Goal: Contribute content: Contribute content

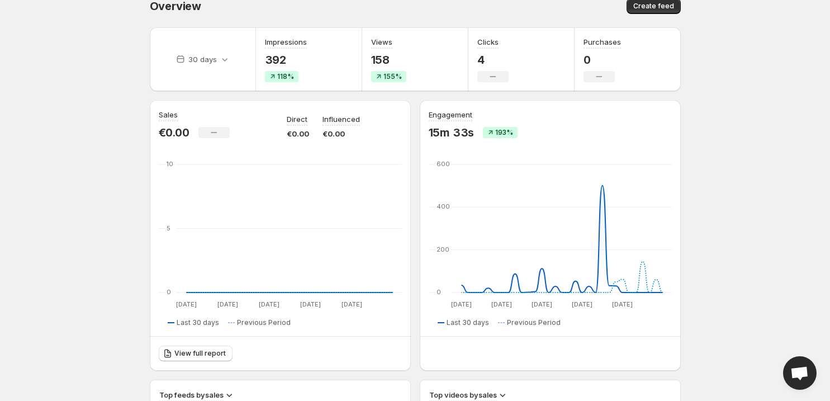
scroll to position [14, 0]
click at [660, 7] on span "Create feed" at bounding box center [653, 7] width 41 height 9
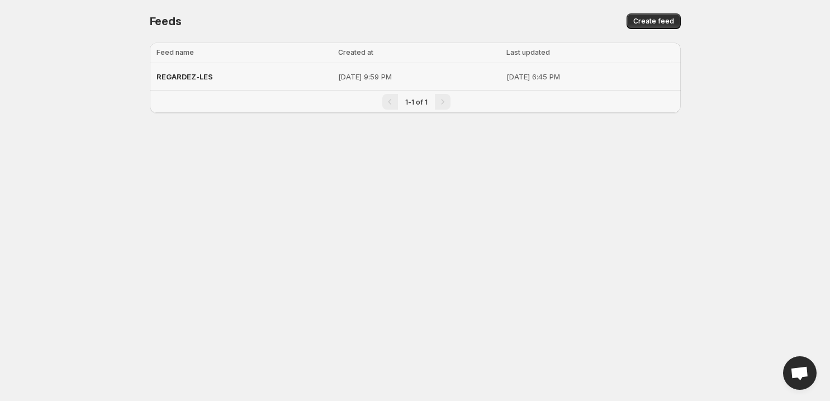
click at [255, 82] on div "REGARDEZ-LES" at bounding box center [243, 76] width 175 height 20
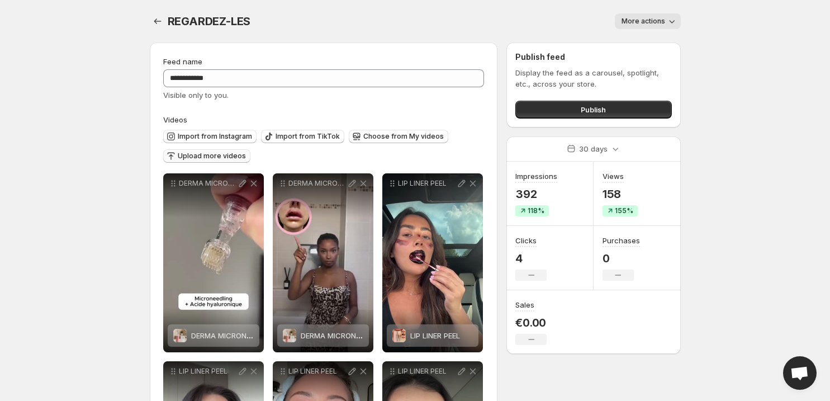
click at [205, 156] on span "Upload more videos" at bounding box center [212, 155] width 68 height 9
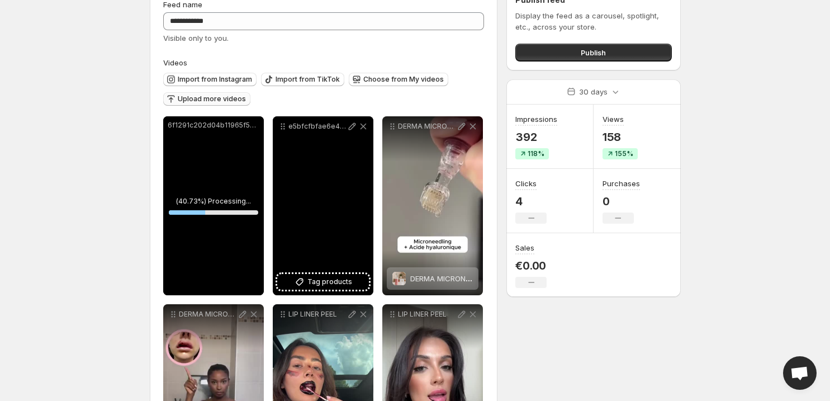
scroll to position [54, 0]
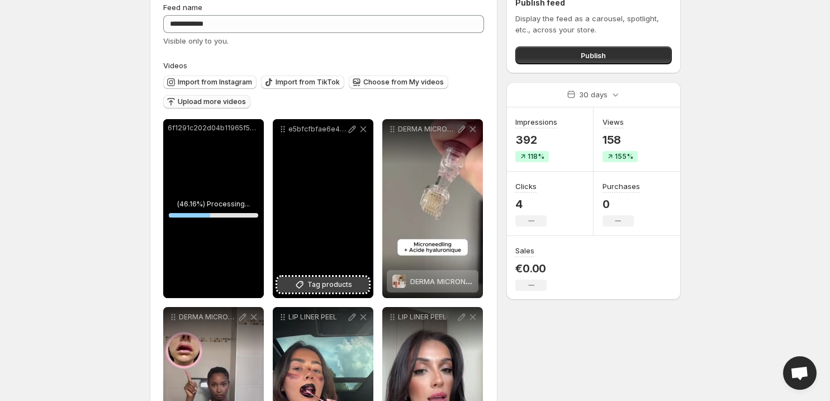
click at [335, 288] on span "Tag products" at bounding box center [329, 284] width 45 height 11
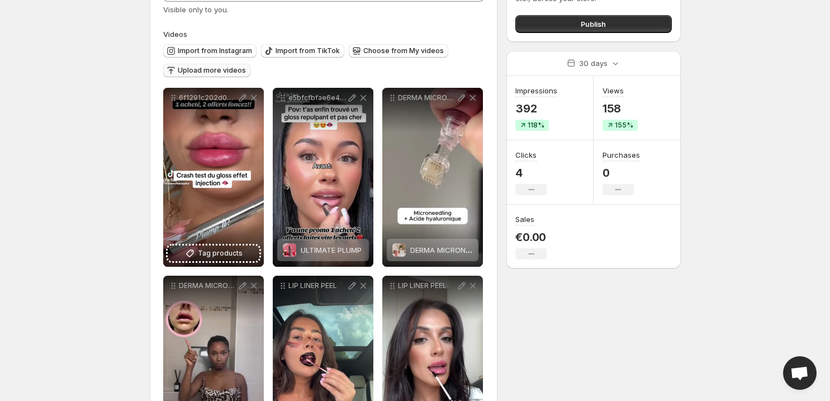
scroll to position [87, 0]
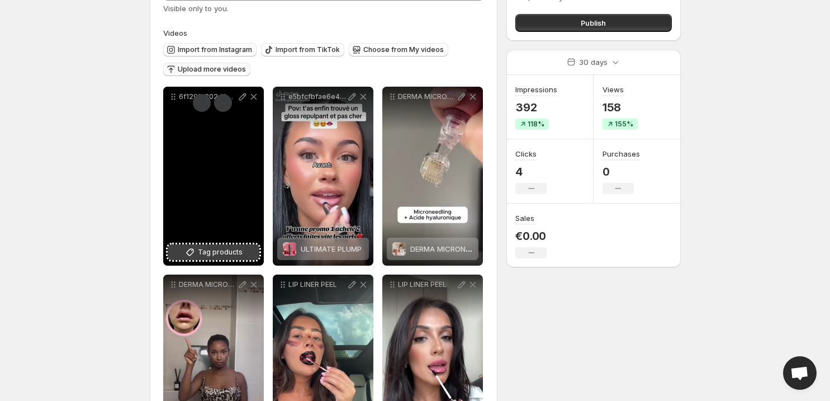
click at [199, 253] on span "Tag products" at bounding box center [220, 251] width 45 height 11
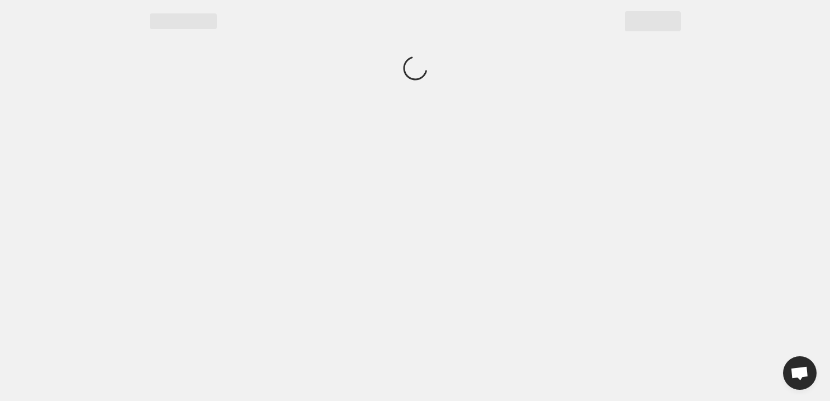
scroll to position [0, 0]
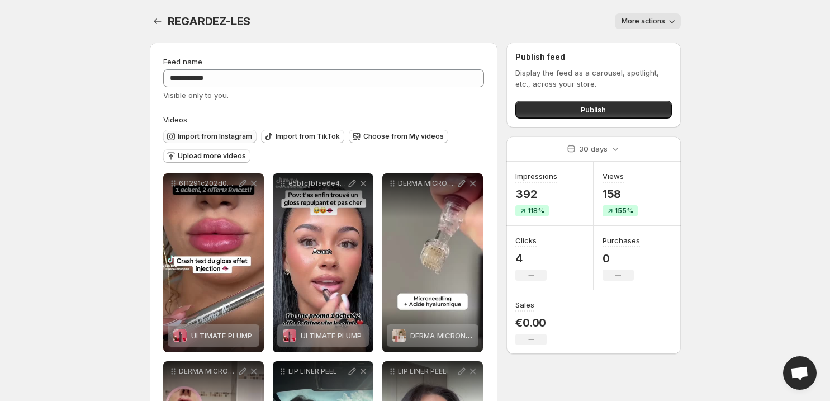
click at [223, 134] on span "Import from Instagram" at bounding box center [215, 136] width 74 height 9
click at [230, 159] on span "Upload more videos" at bounding box center [212, 155] width 68 height 9
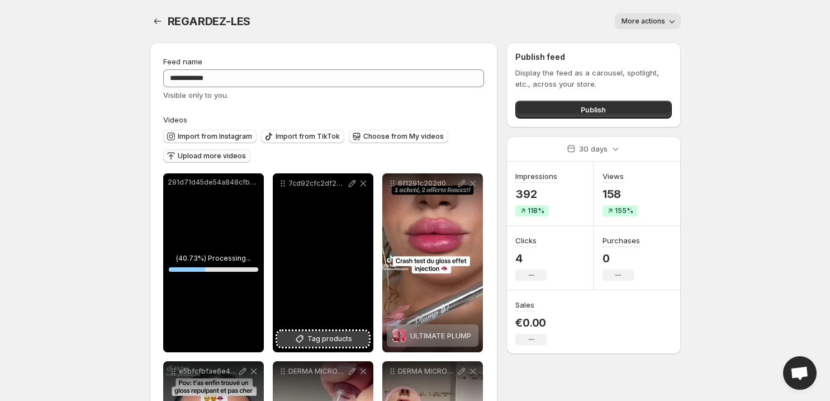
click at [328, 342] on span "Tag products" at bounding box center [329, 338] width 45 height 11
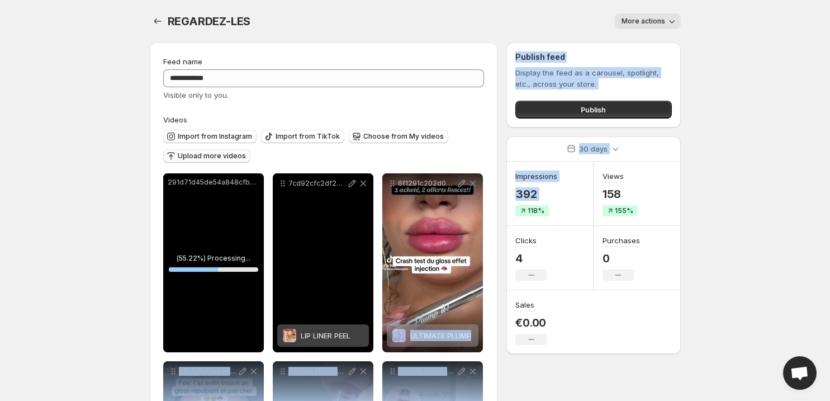
drag, startPoint x: 445, startPoint y: 232, endPoint x: 518, endPoint y: 211, distance: 75.7
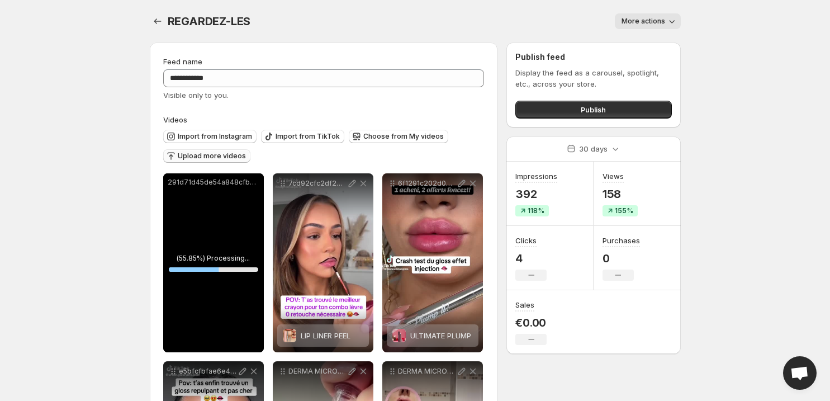
click at [555, 345] on div "Sales €0.00 No change" at bounding box center [549, 322] width 87 height 64
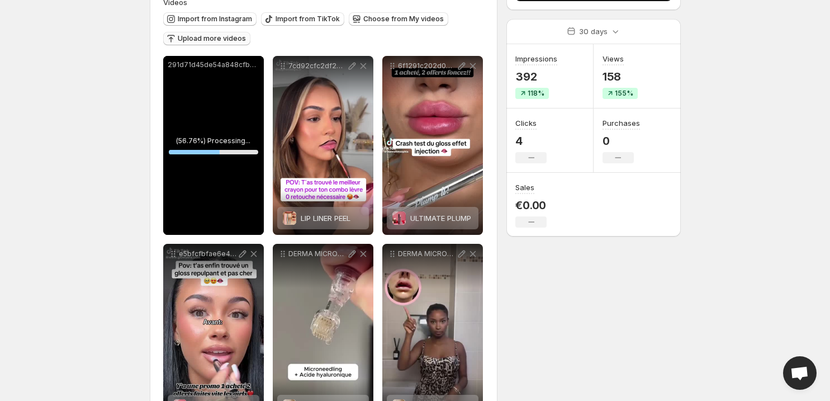
scroll to position [120, 0]
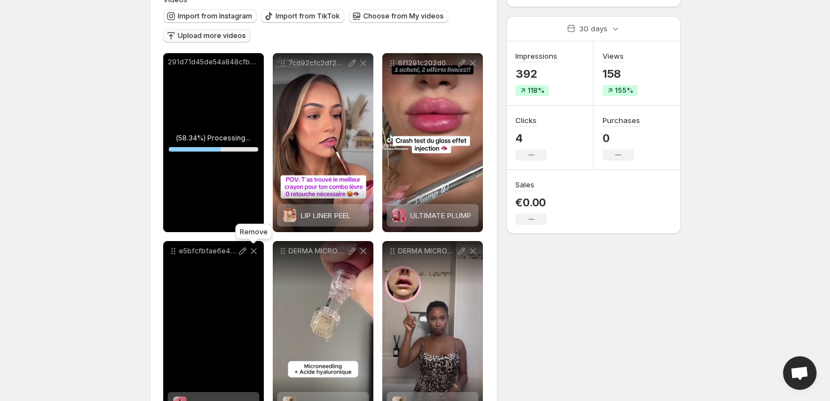
click at [256, 254] on icon at bounding box center [253, 251] width 6 height 6
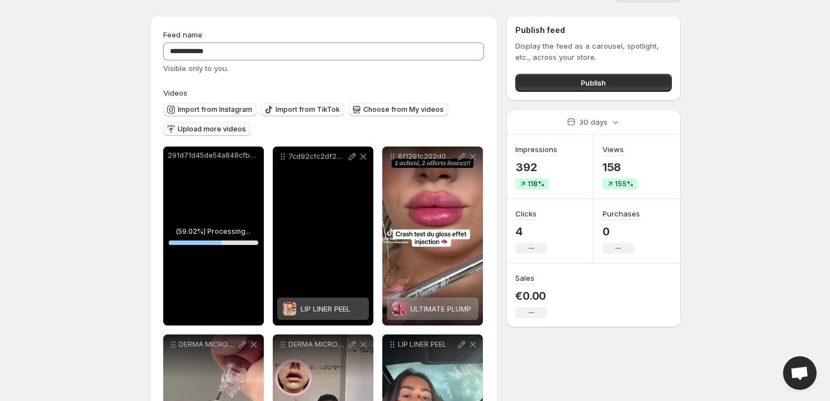
scroll to position [6, 0]
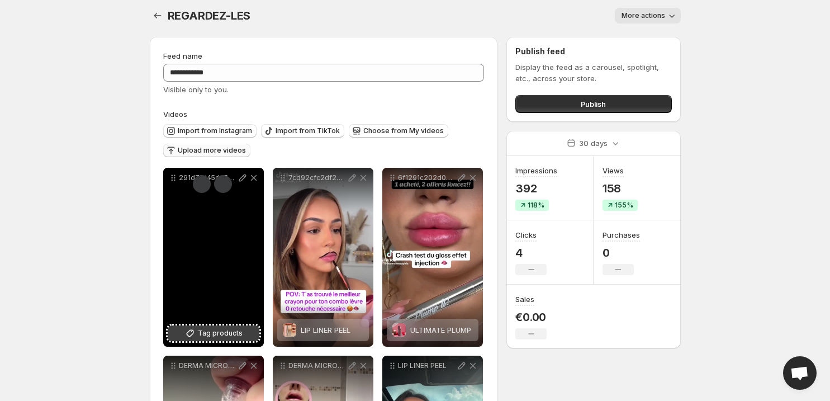
click at [211, 338] on span "Tag products" at bounding box center [220, 332] width 45 height 11
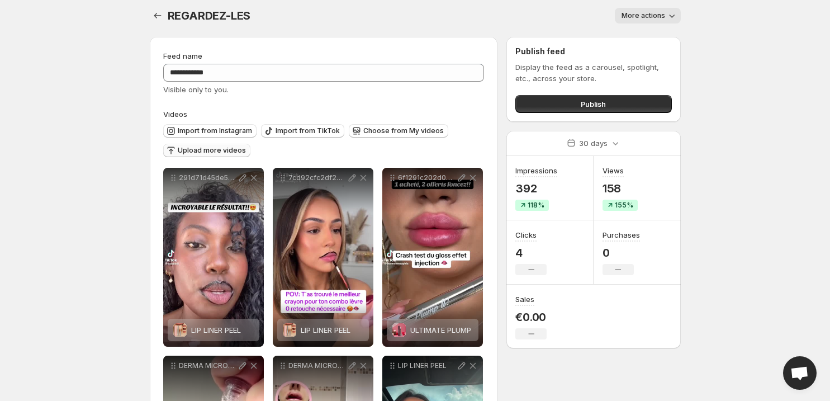
click at [212, 145] on button "Upload more videos" at bounding box center [206, 150] width 87 height 13
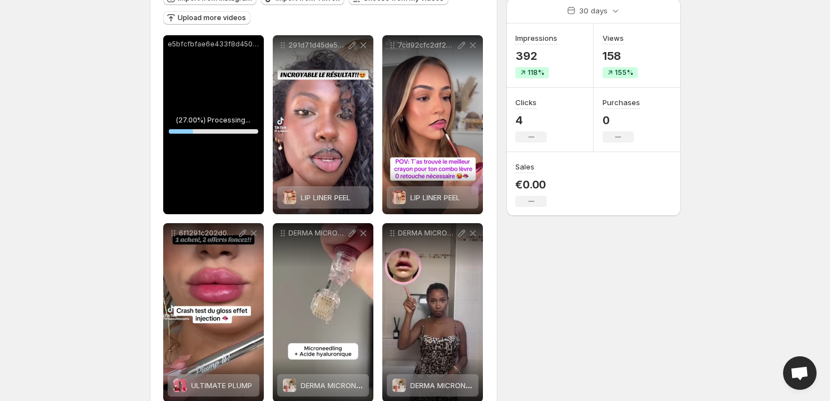
scroll to position [137, 0]
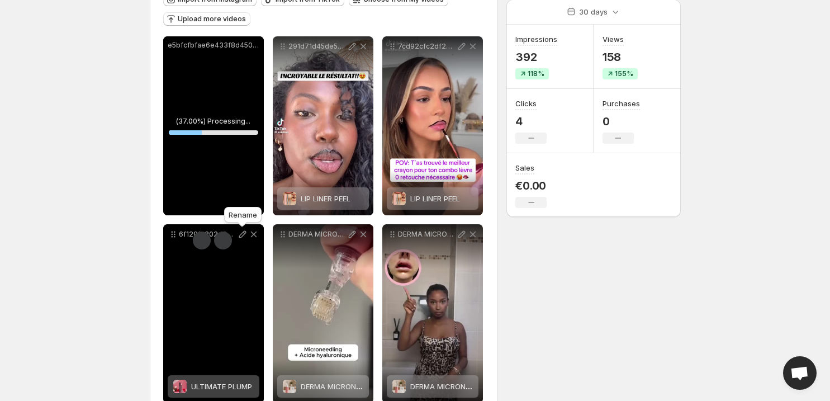
click at [241, 236] on icon at bounding box center [242, 233] width 11 height 11
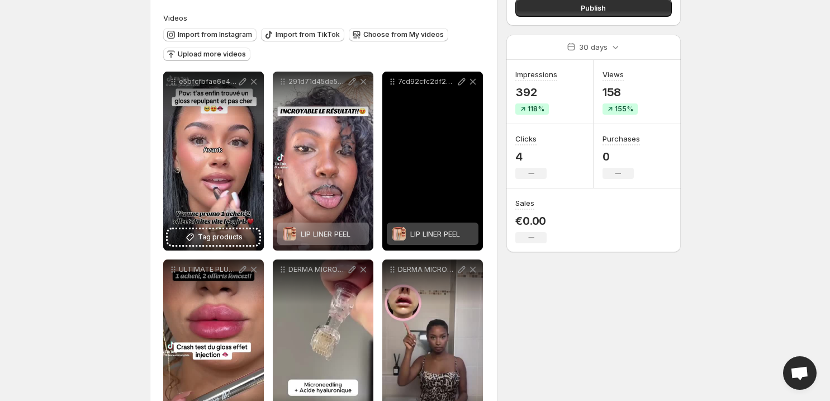
scroll to position [98, 0]
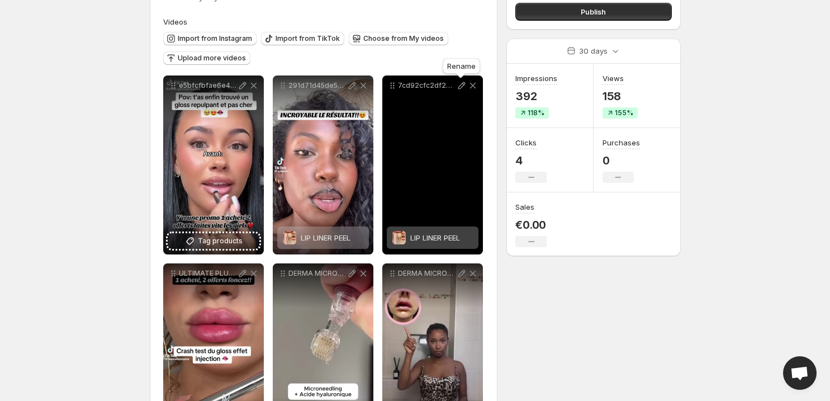
click at [459, 83] on icon at bounding box center [461, 85] width 11 height 11
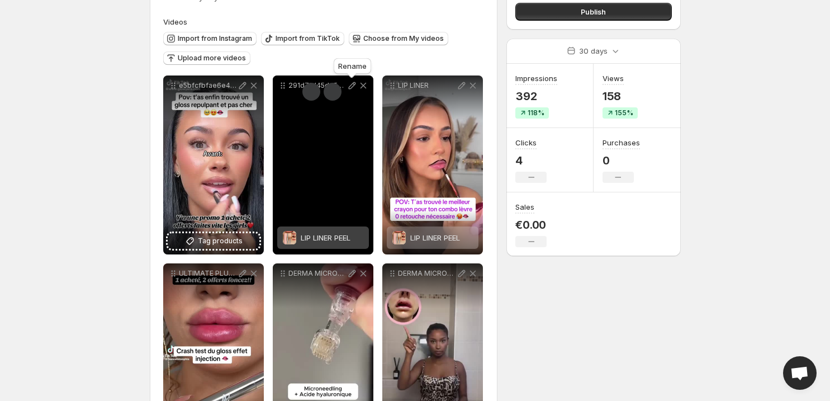
click at [350, 85] on icon at bounding box center [351, 85] width 11 height 11
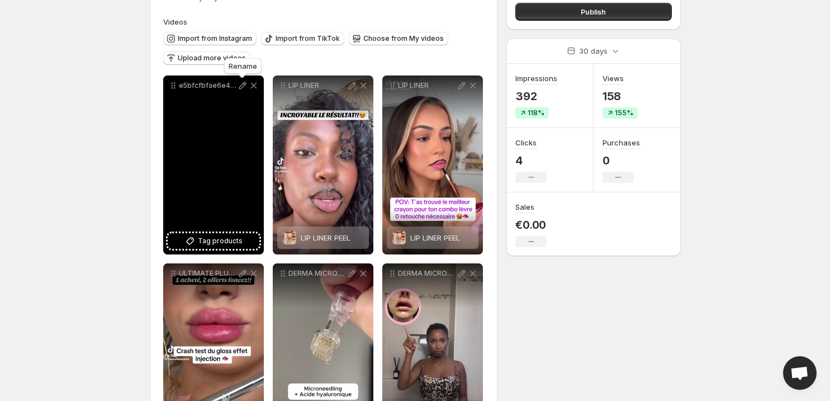
click at [245, 87] on icon at bounding box center [242, 85] width 11 height 11
click at [210, 243] on span "Tag products" at bounding box center [220, 240] width 45 height 11
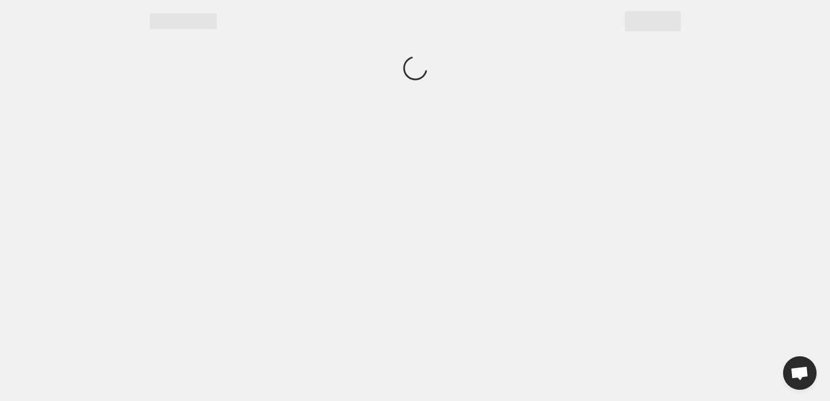
scroll to position [0, 0]
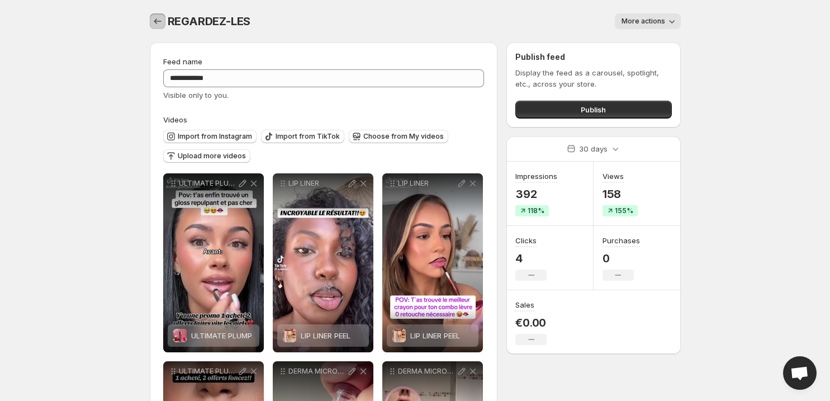
click at [157, 26] on icon "Settings" at bounding box center [157, 21] width 11 height 11
